Goal: Obtain resource: Download file/media

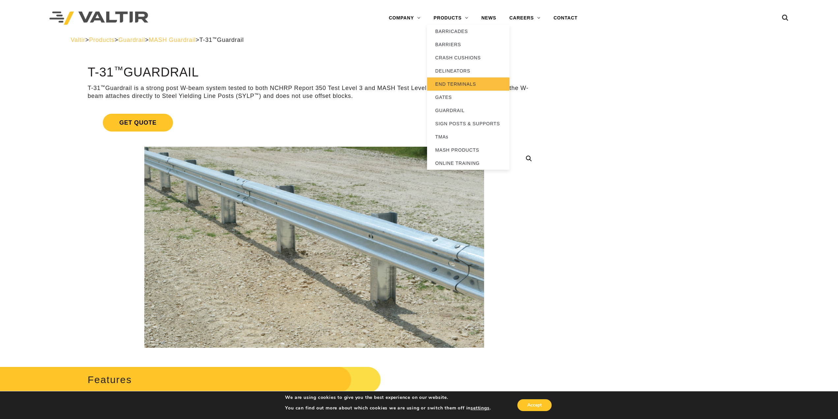
click at [456, 82] on link "END TERMINALS" at bounding box center [468, 83] width 82 height 13
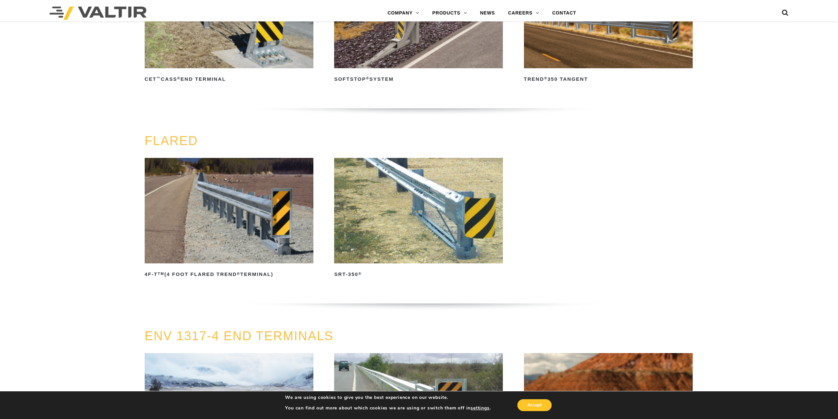
scroll to position [593, 0]
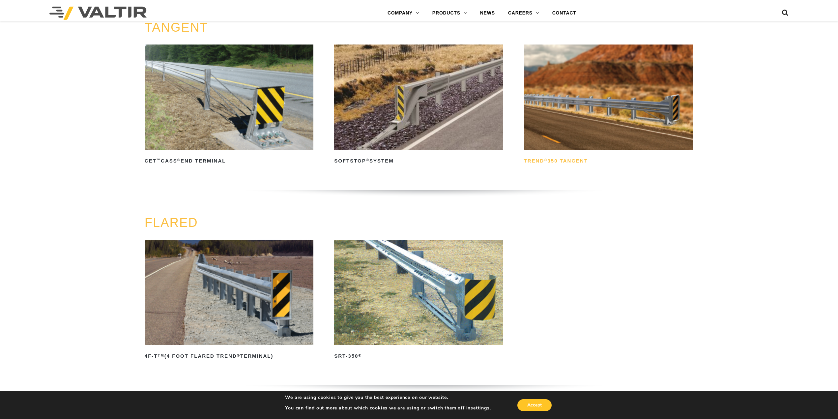
click at [557, 158] on h2 "TREND ® 350 Tangent" at bounding box center [608, 161] width 169 height 11
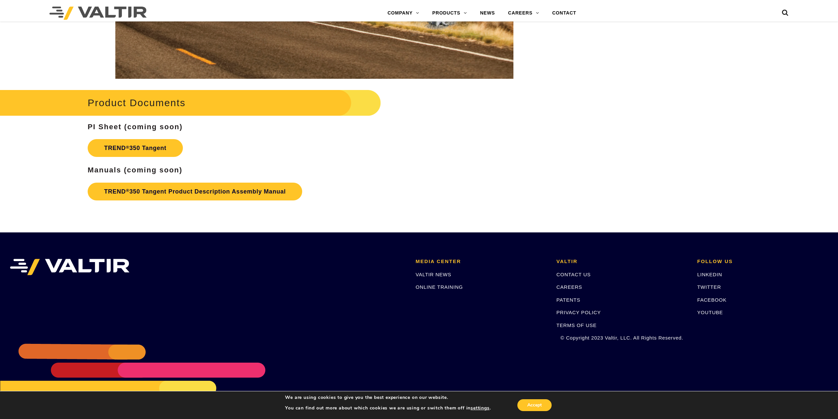
scroll to position [989, 0]
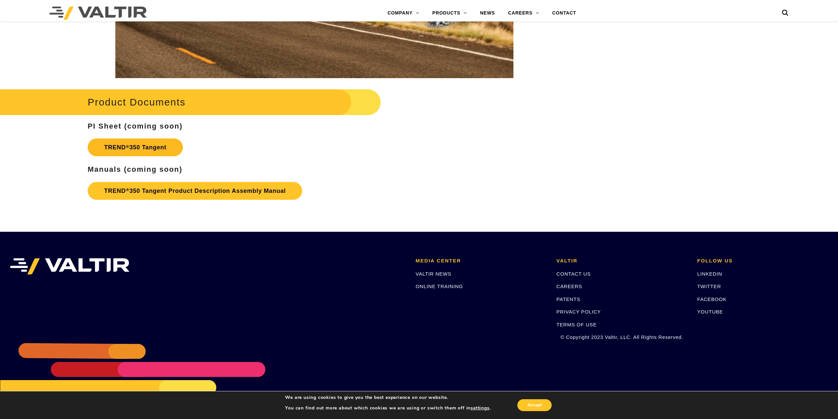
click at [151, 148] on link "TREND ® 350 Tangent" at bounding box center [135, 147] width 95 height 18
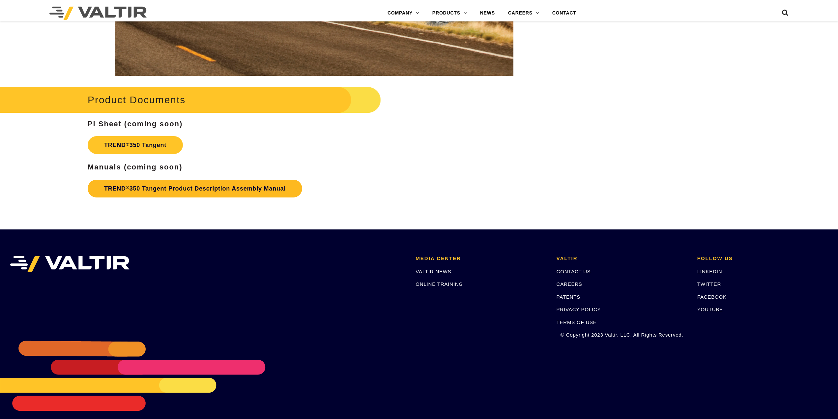
scroll to position [989, 0]
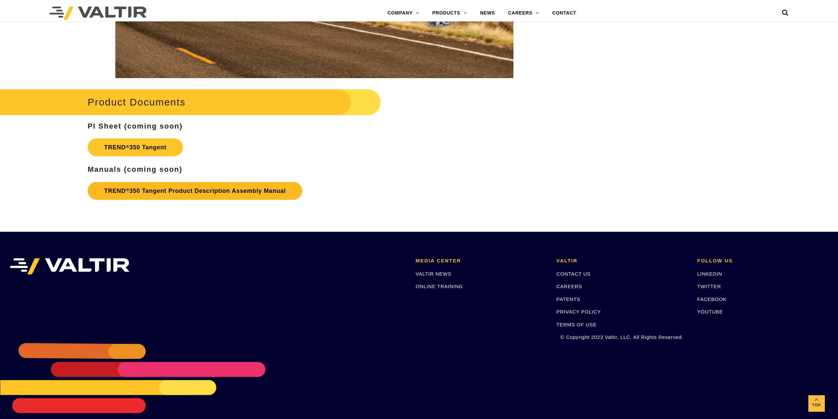
click at [151, 189] on link "TREND ® 350 Tangent Product Description Assembly Manual" at bounding box center [195, 191] width 215 height 18
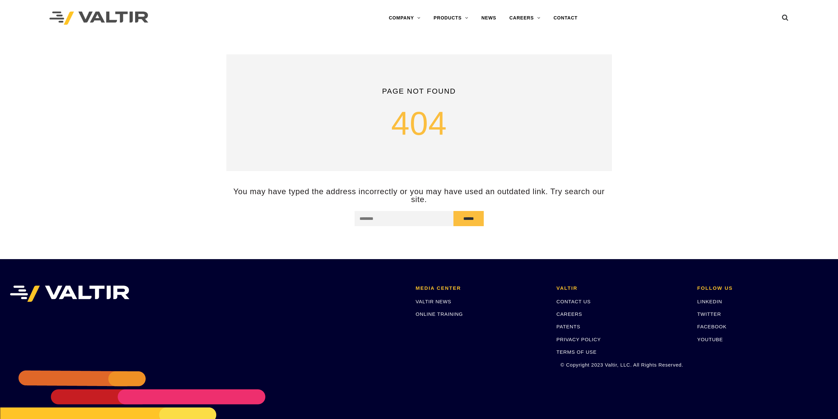
drag, startPoint x: 342, startPoint y: 169, endPoint x: 339, endPoint y: 164, distance: 5.3
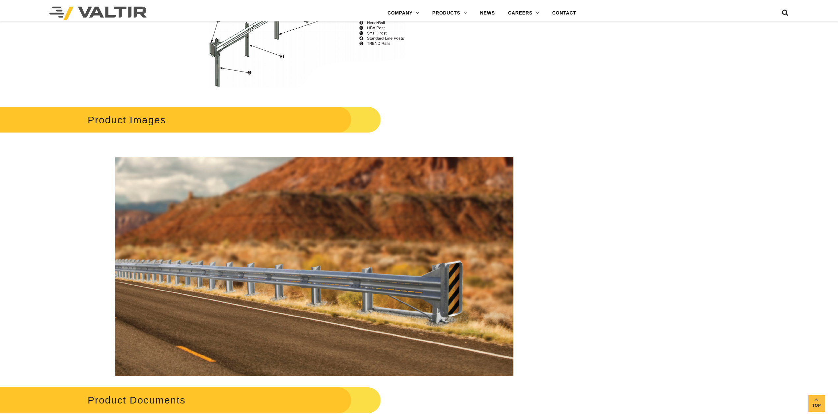
scroll to position [562, 0]
